Goal: Navigation & Orientation: Find specific page/section

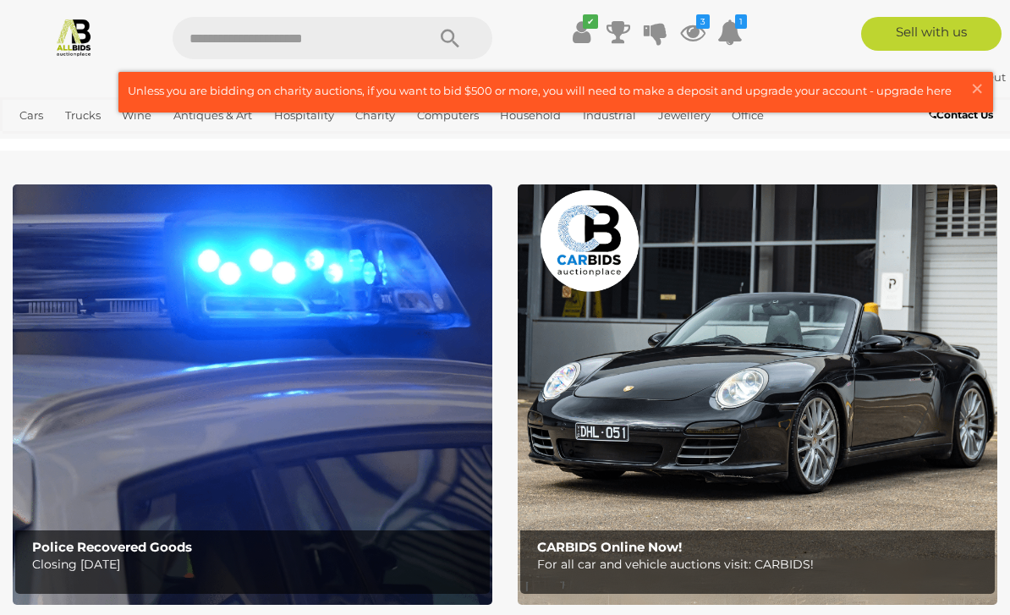
click at [974, 91] on span "×" at bounding box center [976, 88] width 15 height 33
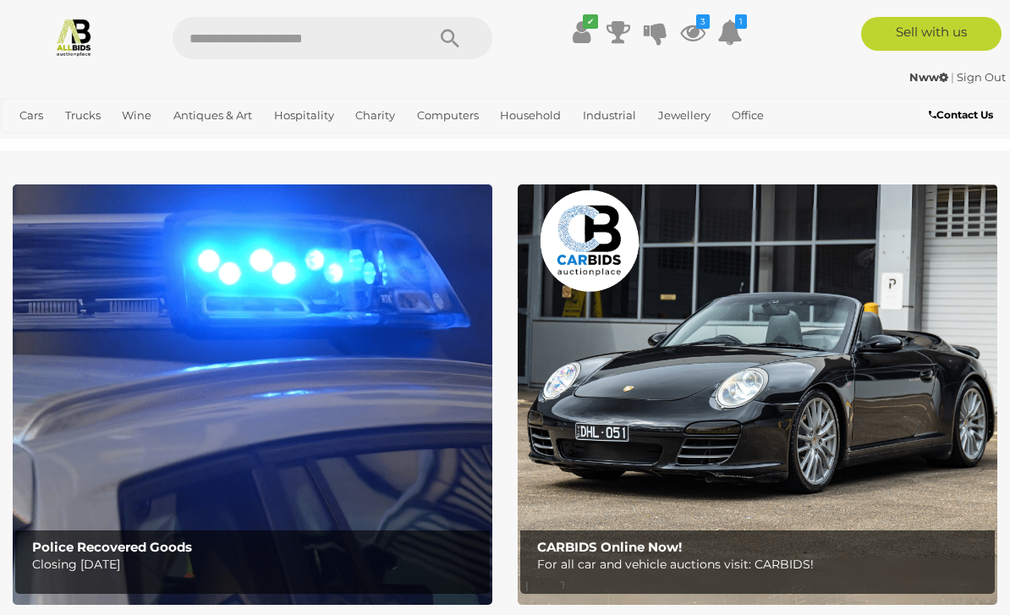
click at [698, 30] on icon at bounding box center [692, 32] width 25 height 30
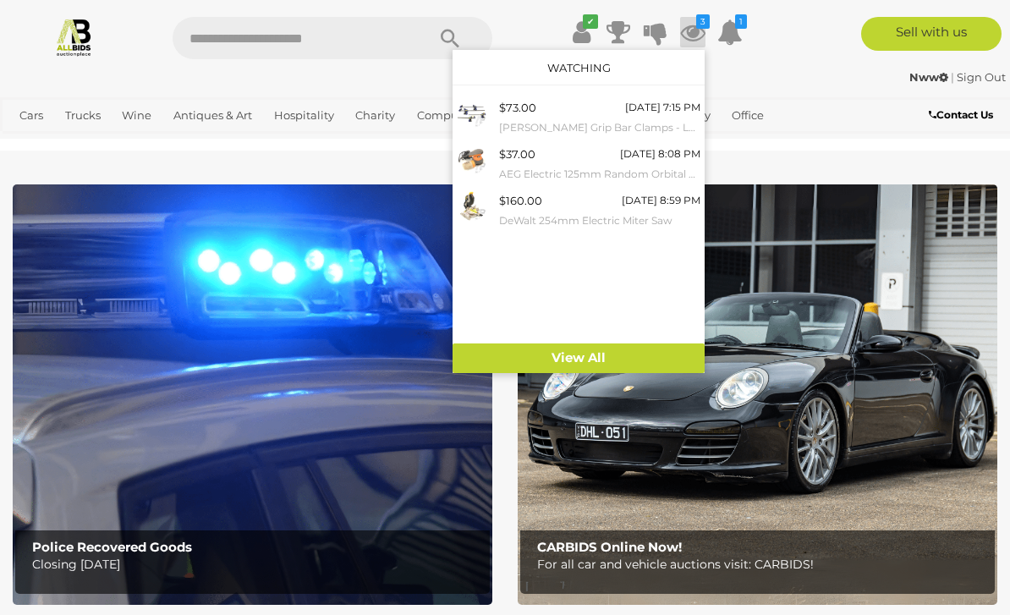
click at [569, 362] on link "View All" at bounding box center [579, 358] width 252 height 30
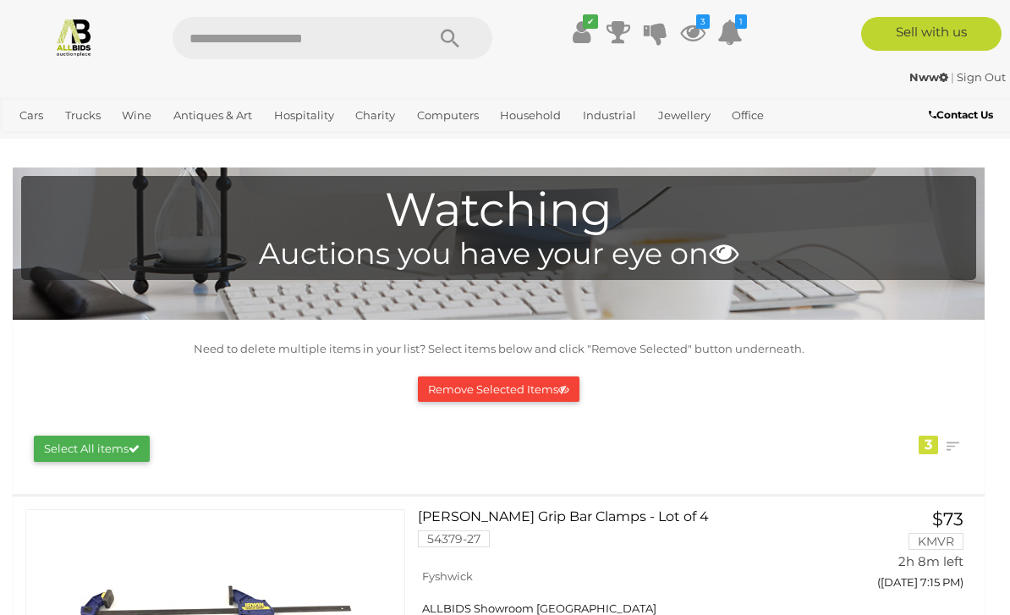
click at [742, 28] on icon "1" at bounding box center [741, 21] width 12 height 14
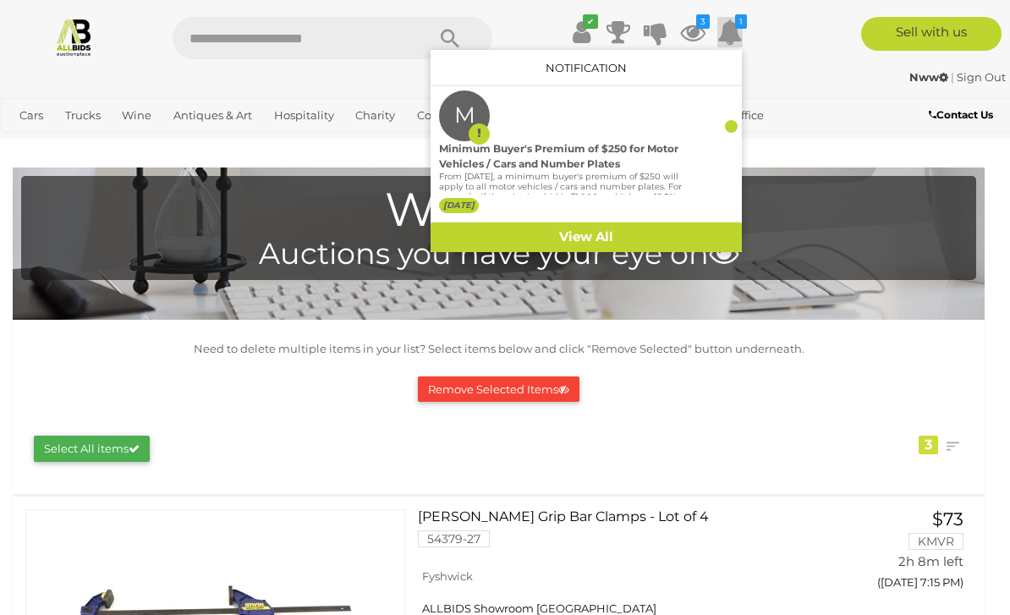
click at [580, 217] on div "Minimum Buyer's Premium of $250 for Motor Vehicles / Cars and Number Plates Fro…" at bounding box center [561, 179] width 244 height 76
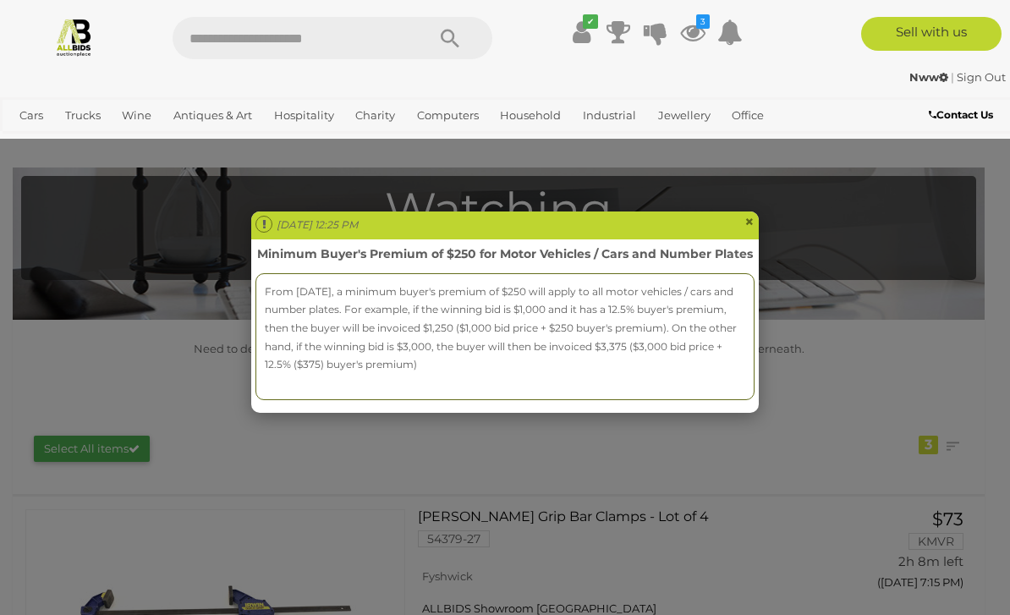
click at [751, 217] on span "×" at bounding box center [749, 221] width 10 height 20
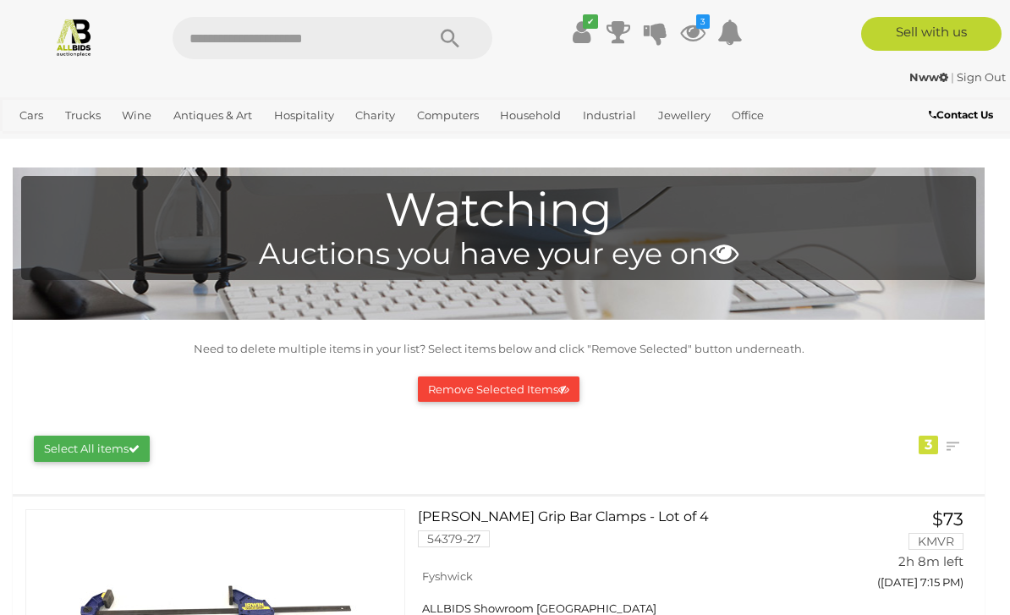
click at [0, 0] on link "View All Industrial Auctions" at bounding box center [0, 0] width 0 height 0
